Goal: Task Accomplishment & Management: Complete application form

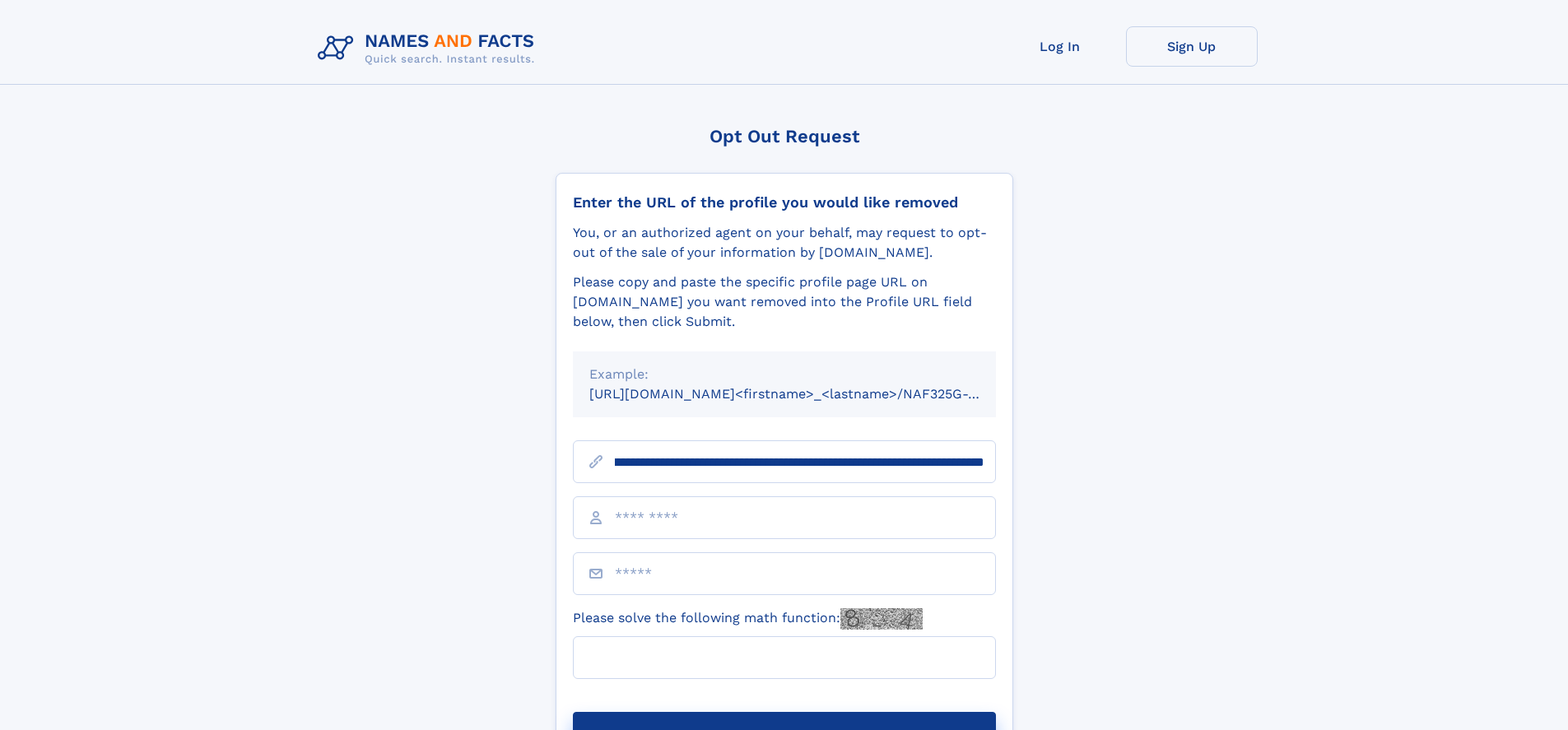
scroll to position [0, 201]
type input "**********"
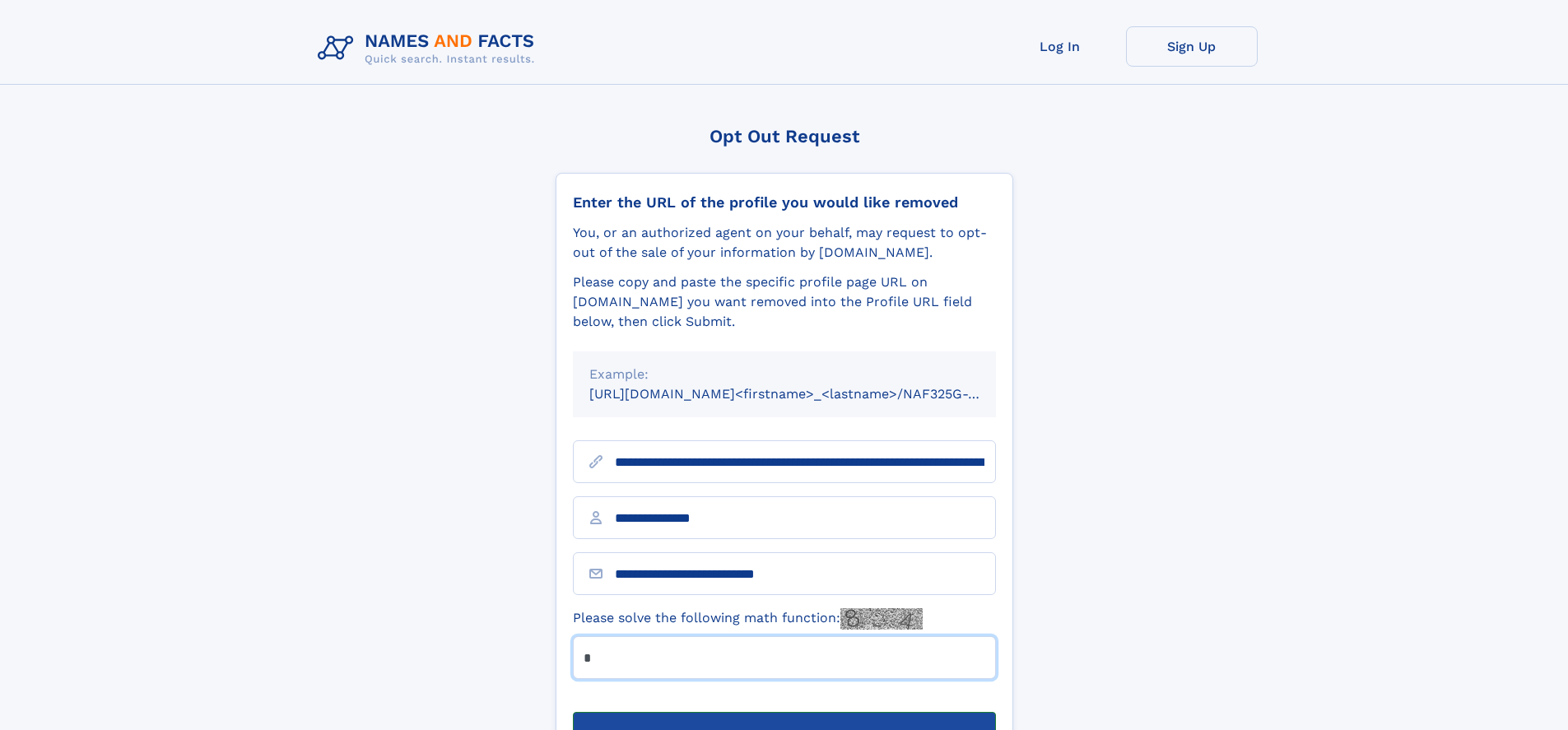
type input "*"
click at [784, 712] on button "Submit Opt Out Request" at bounding box center [785, 738] width 423 height 52
